Goal: Task Accomplishment & Management: Use online tool/utility

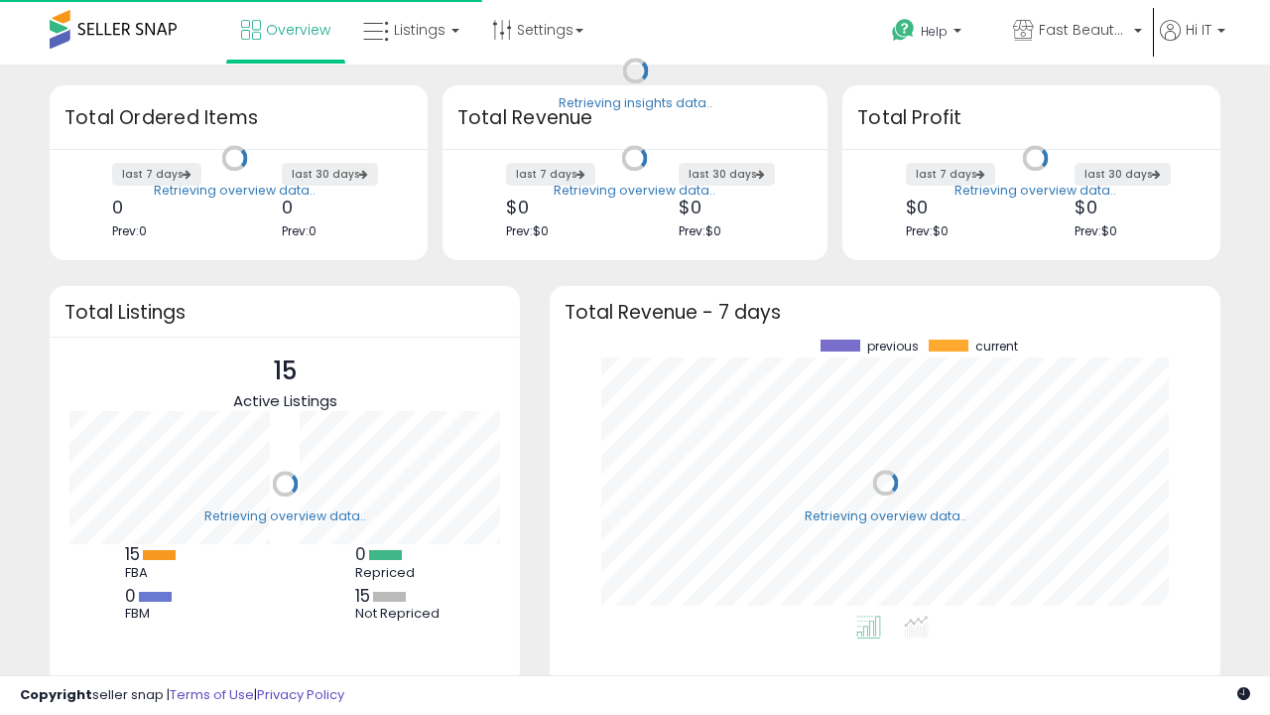
scroll to position [276, 631]
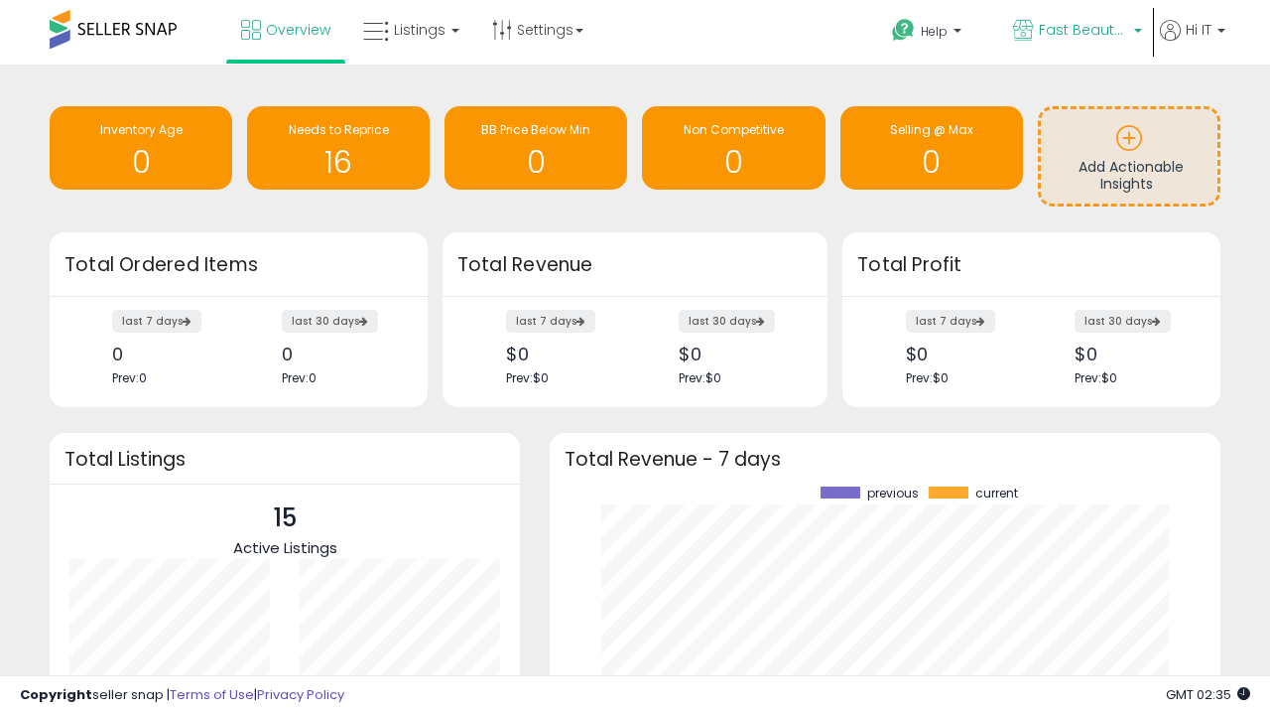
click at [1076, 32] on span "Fast Beauty ([GEOGRAPHIC_DATA])" at bounding box center [1083, 30] width 89 height 20
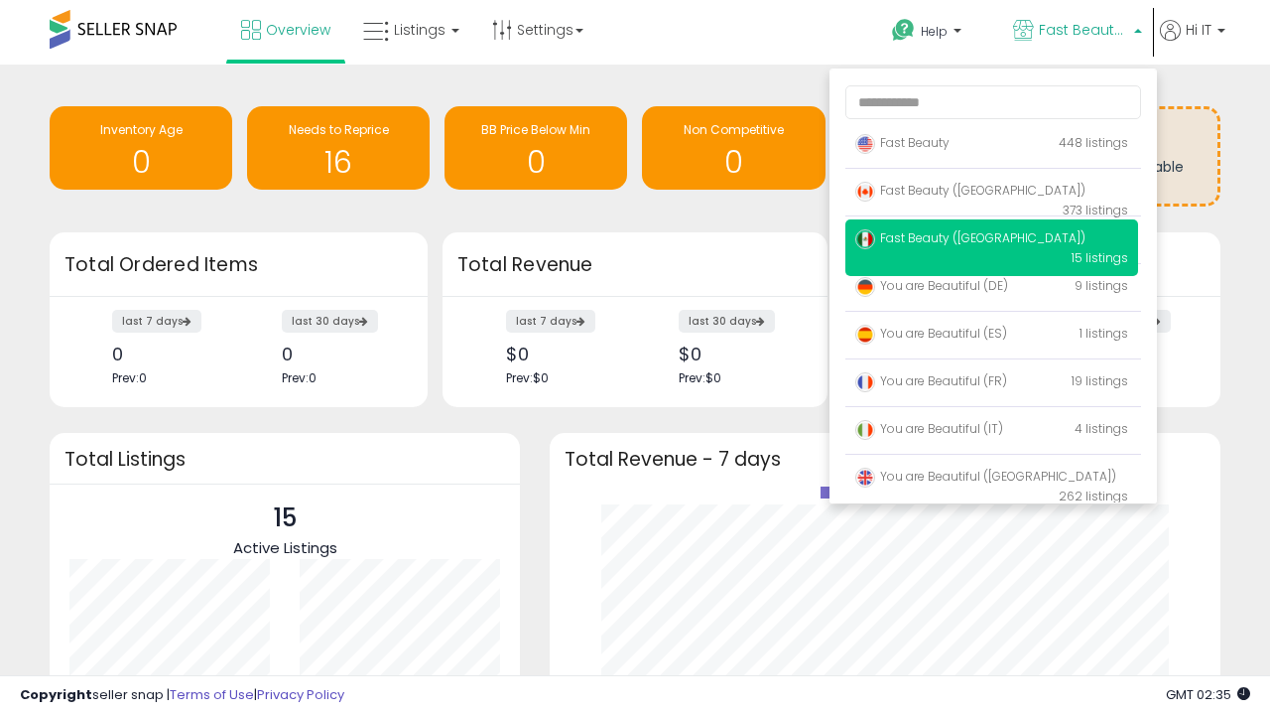
click at [992, 146] on p "Fast Beauty 448 listings" at bounding box center [992, 144] width 293 height 40
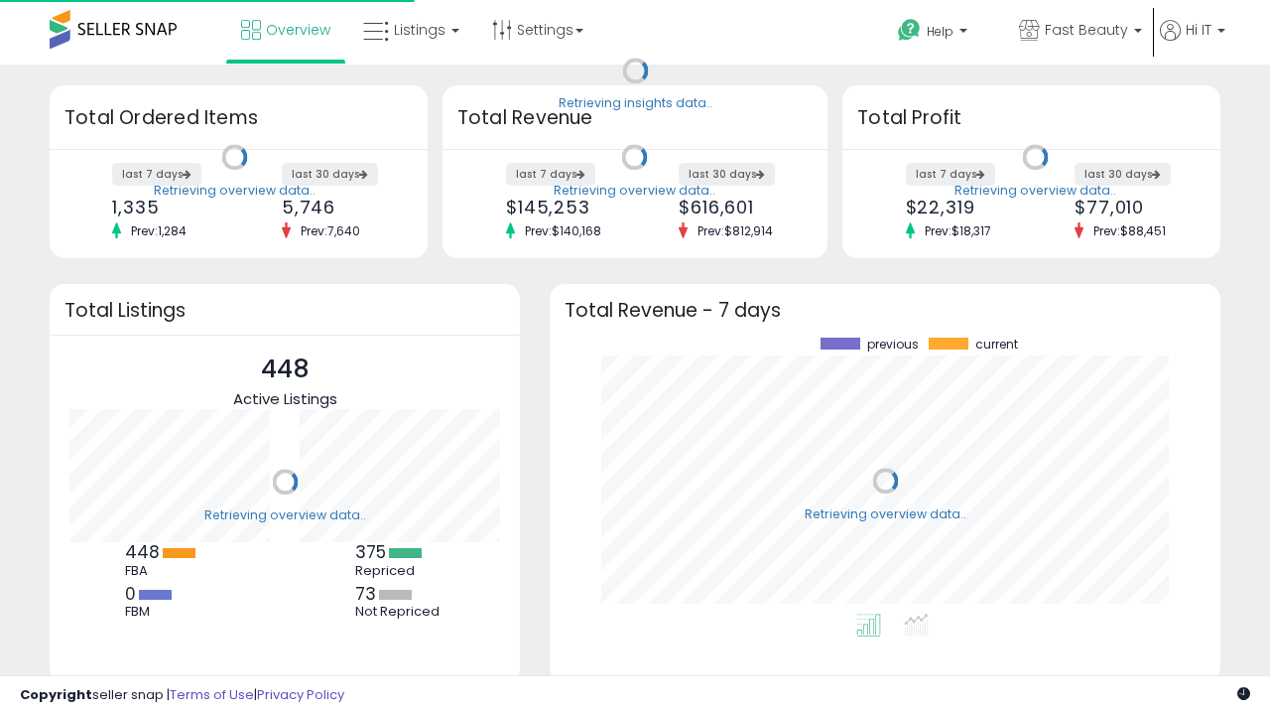
scroll to position [276, 631]
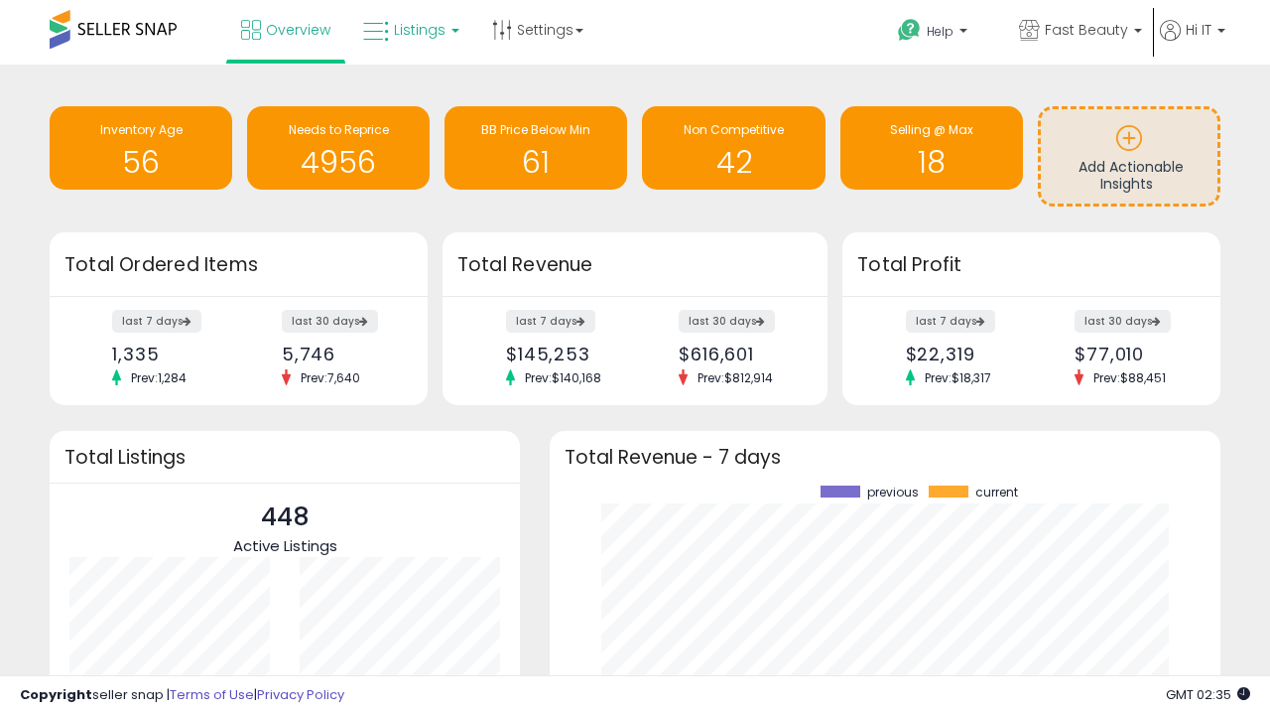
click at [409, 30] on span "Listings" at bounding box center [420, 30] width 52 height 20
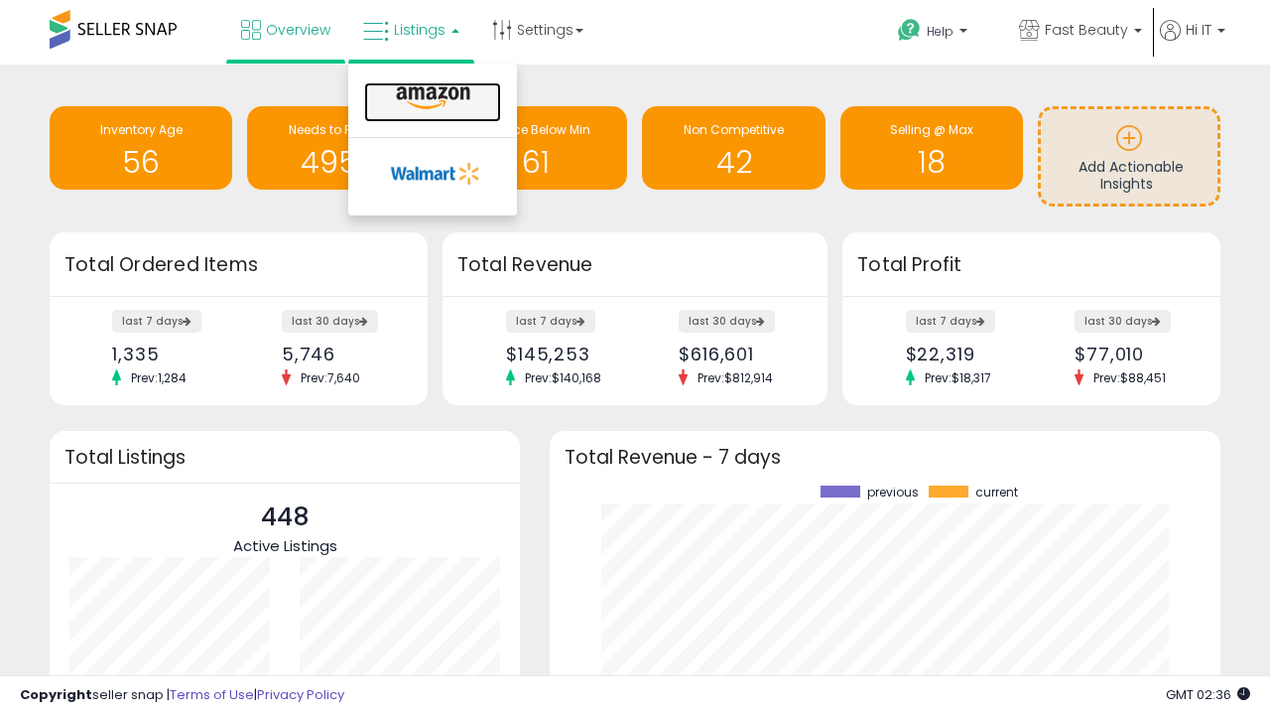
click at [431, 98] on icon at bounding box center [433, 98] width 86 height 26
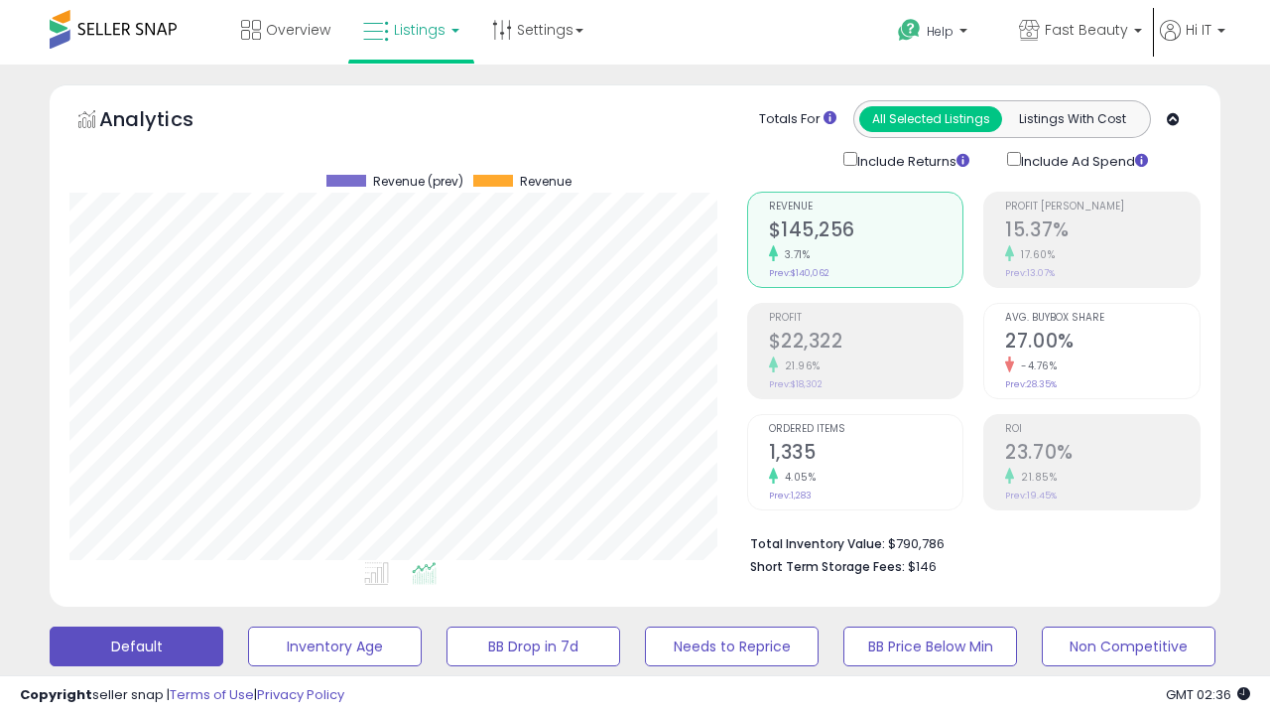
scroll to position [540, 0]
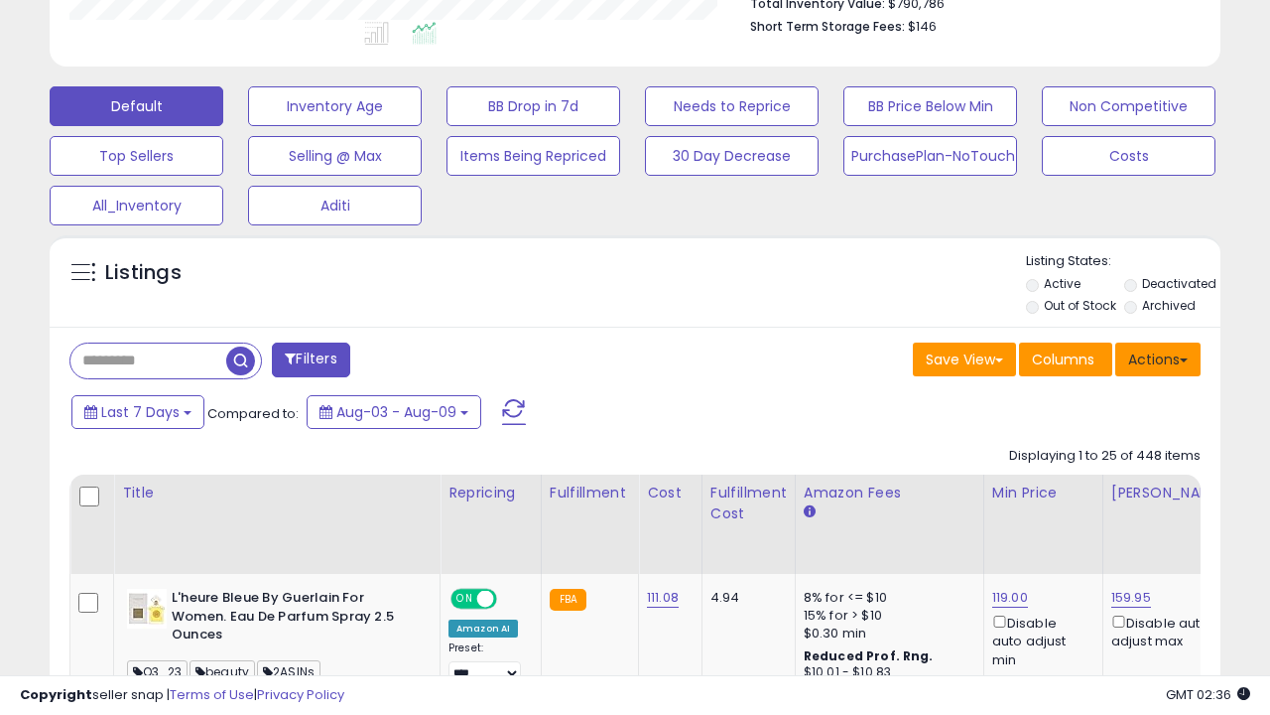
click at [1158, 357] on button "Actions" at bounding box center [1158, 359] width 85 height 34
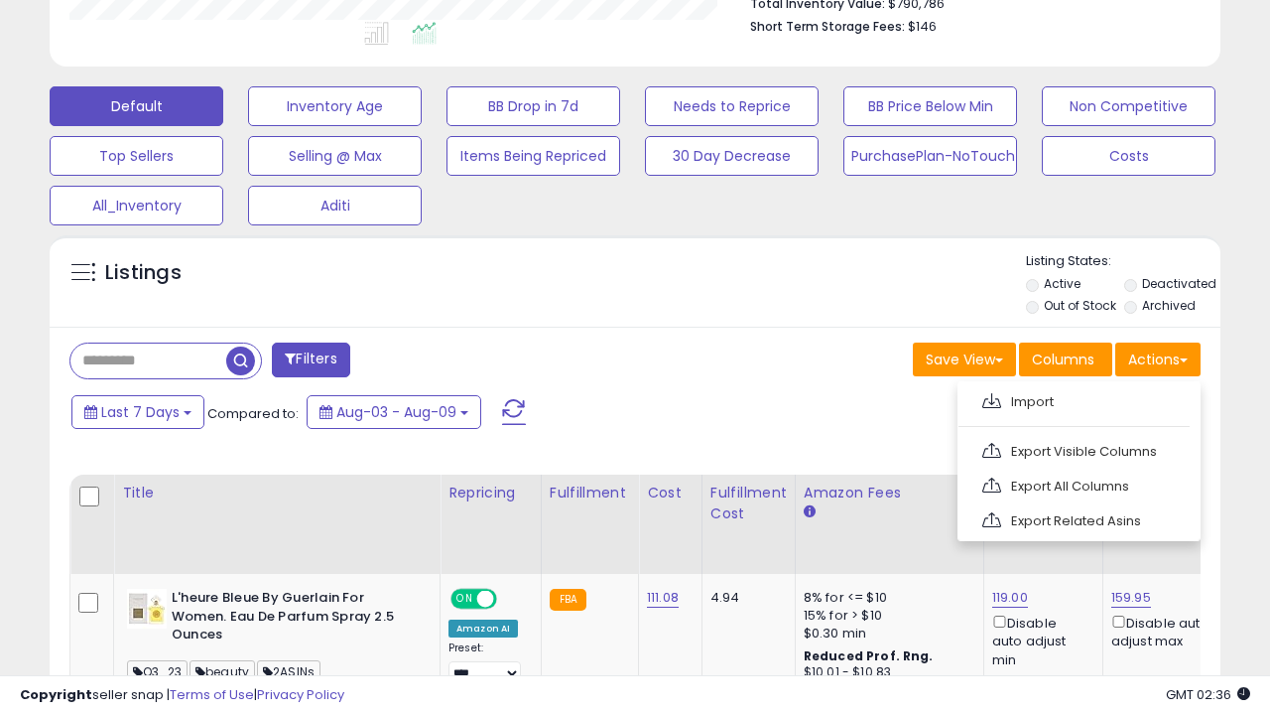
click at [992, 398] on span at bounding box center [992, 400] width 19 height 15
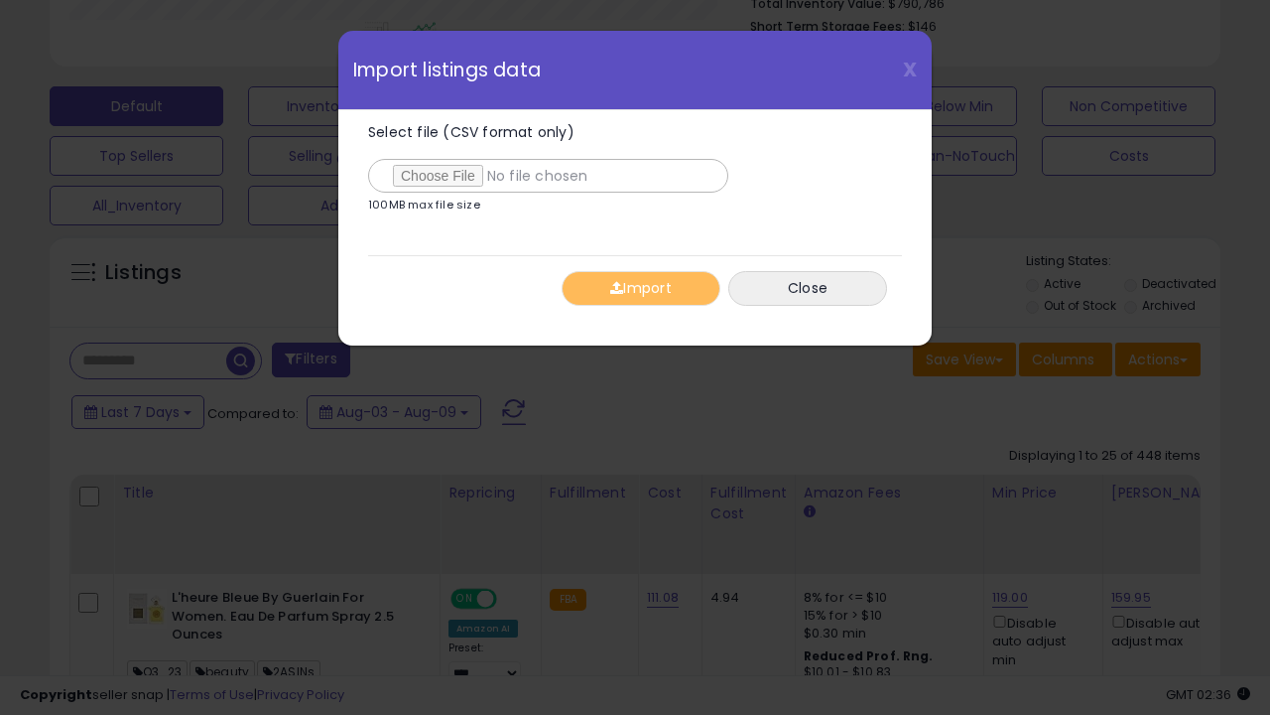
type input "**********"
click at [640, 288] on button "Import" at bounding box center [641, 288] width 159 height 35
